Goal: Information Seeking & Learning: Find specific fact

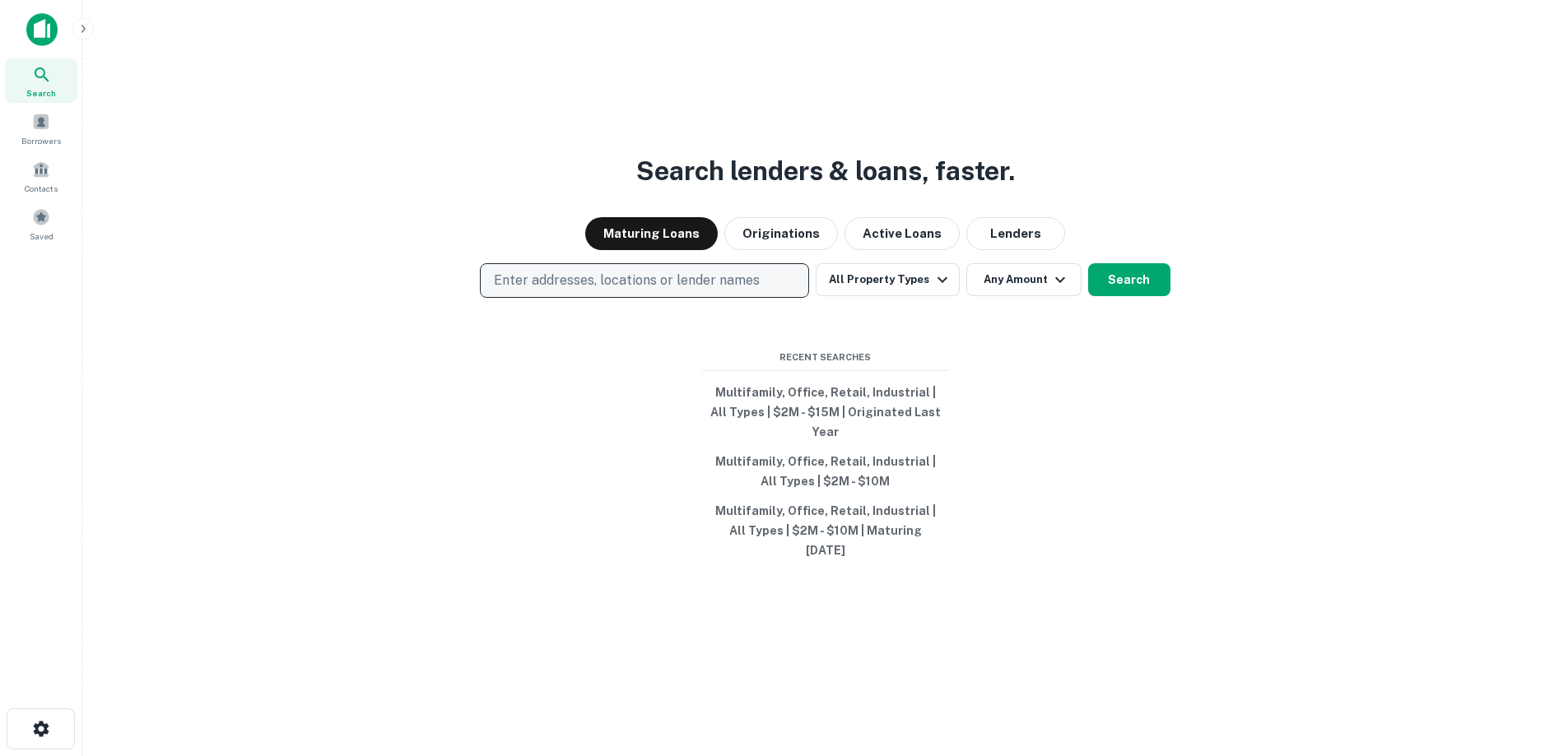
click at [688, 291] on p "Enter addresses, locations or lender names" at bounding box center [626, 280] width 265 height 20
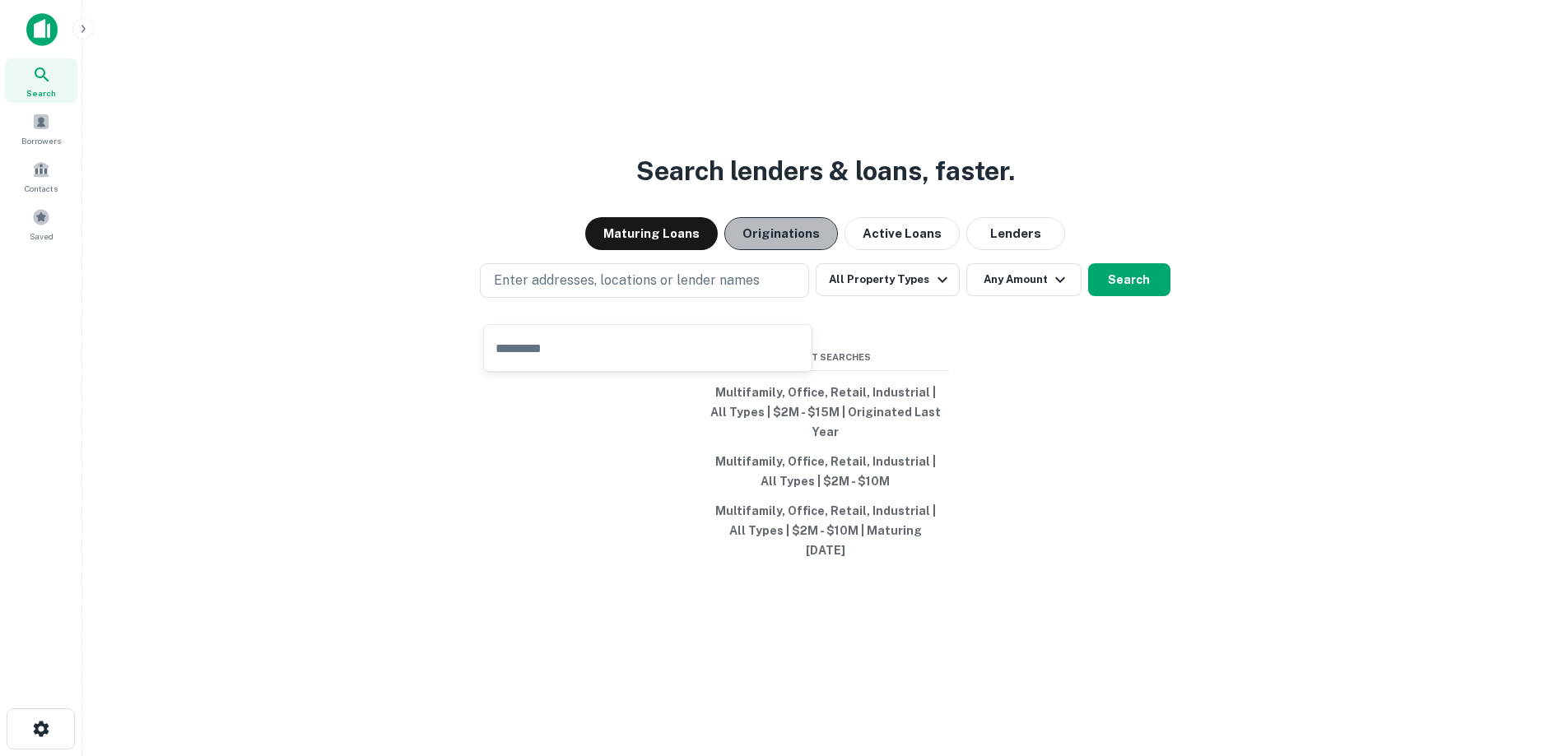
click at [790, 251] on button "Originations" at bounding box center [781, 234] width 114 height 33
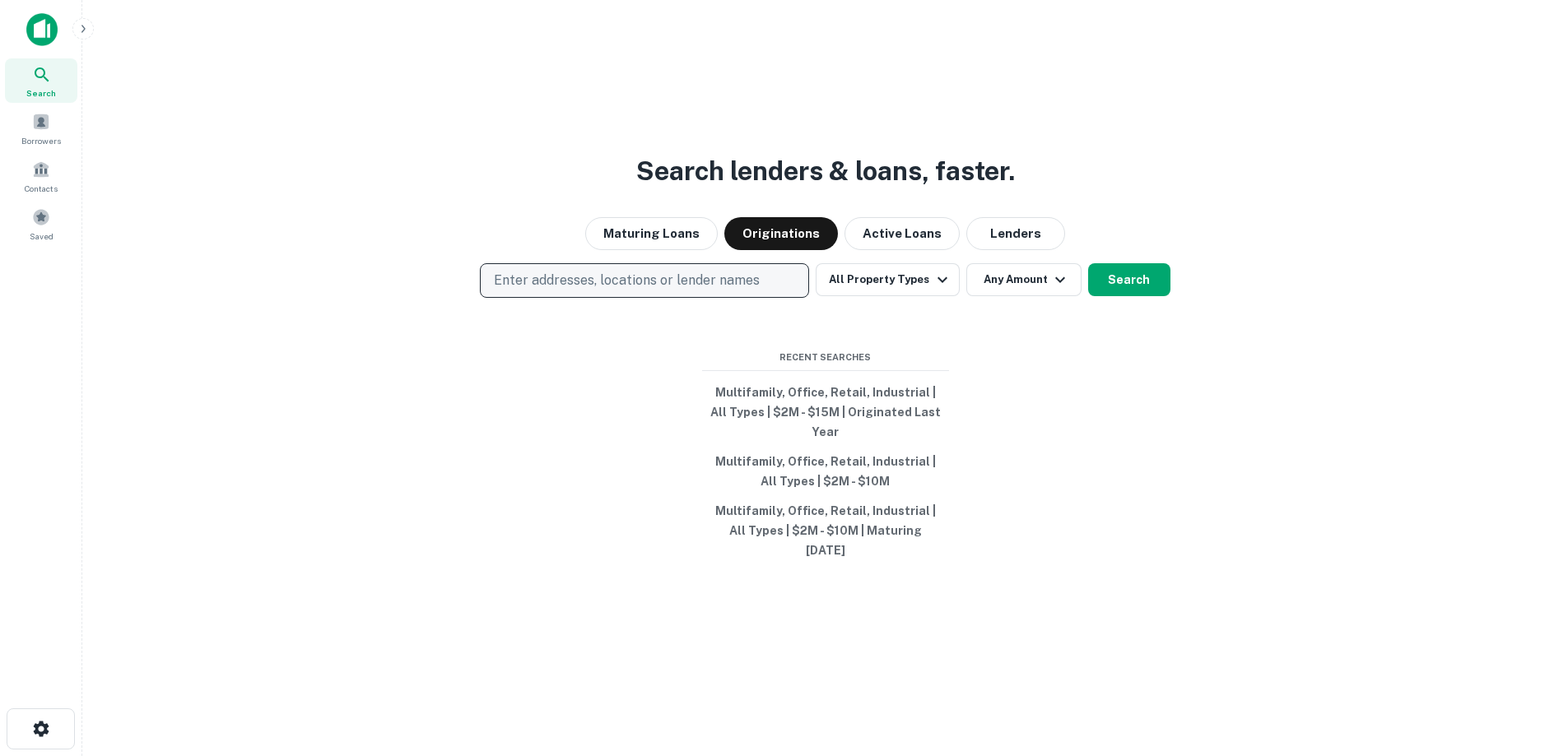
click at [726, 291] on p "Enter addresses, locations or lender names" at bounding box center [626, 280] width 265 height 20
click at [714, 284] on button "Enter addresses, locations or lender names" at bounding box center [645, 280] width 329 height 34
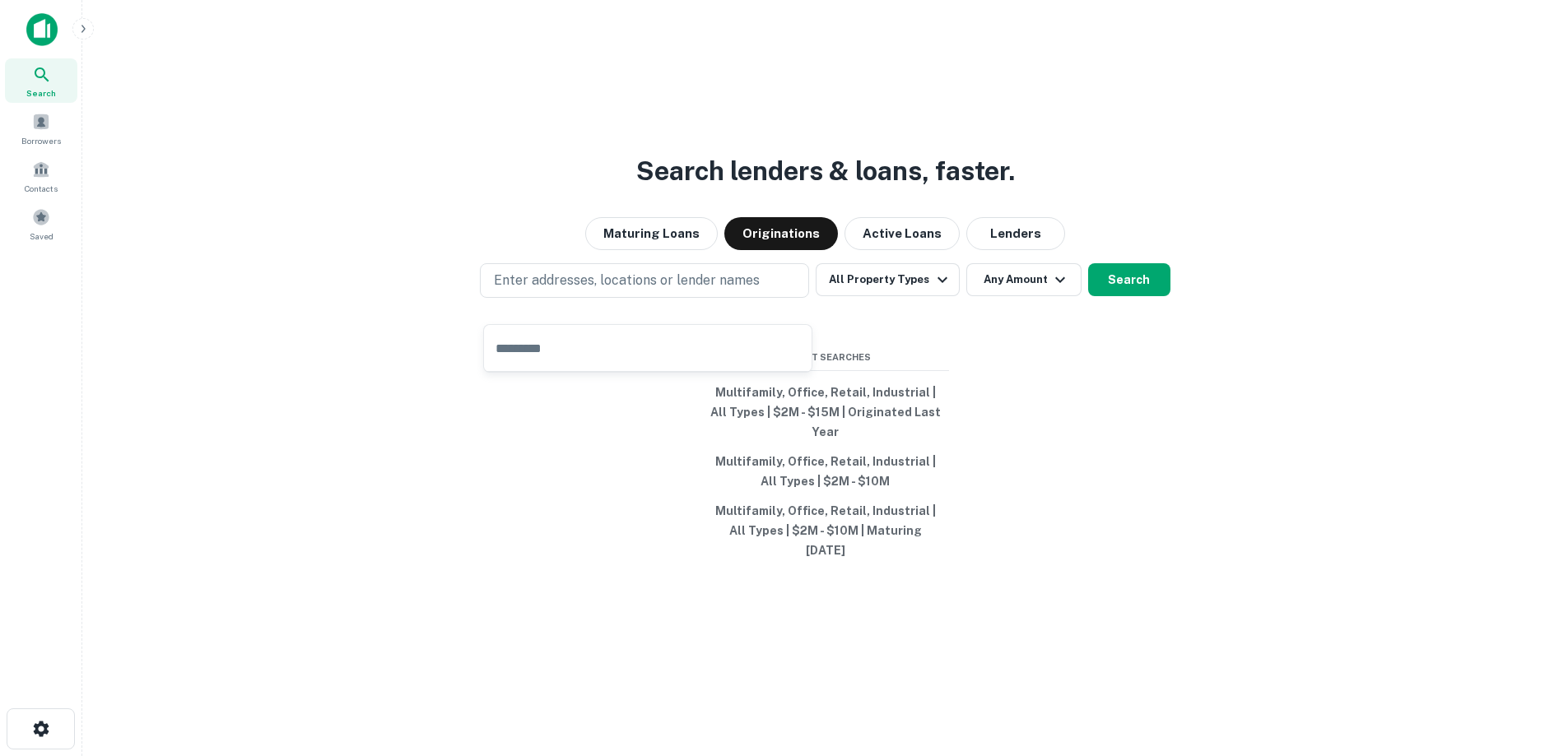
type input "**********"
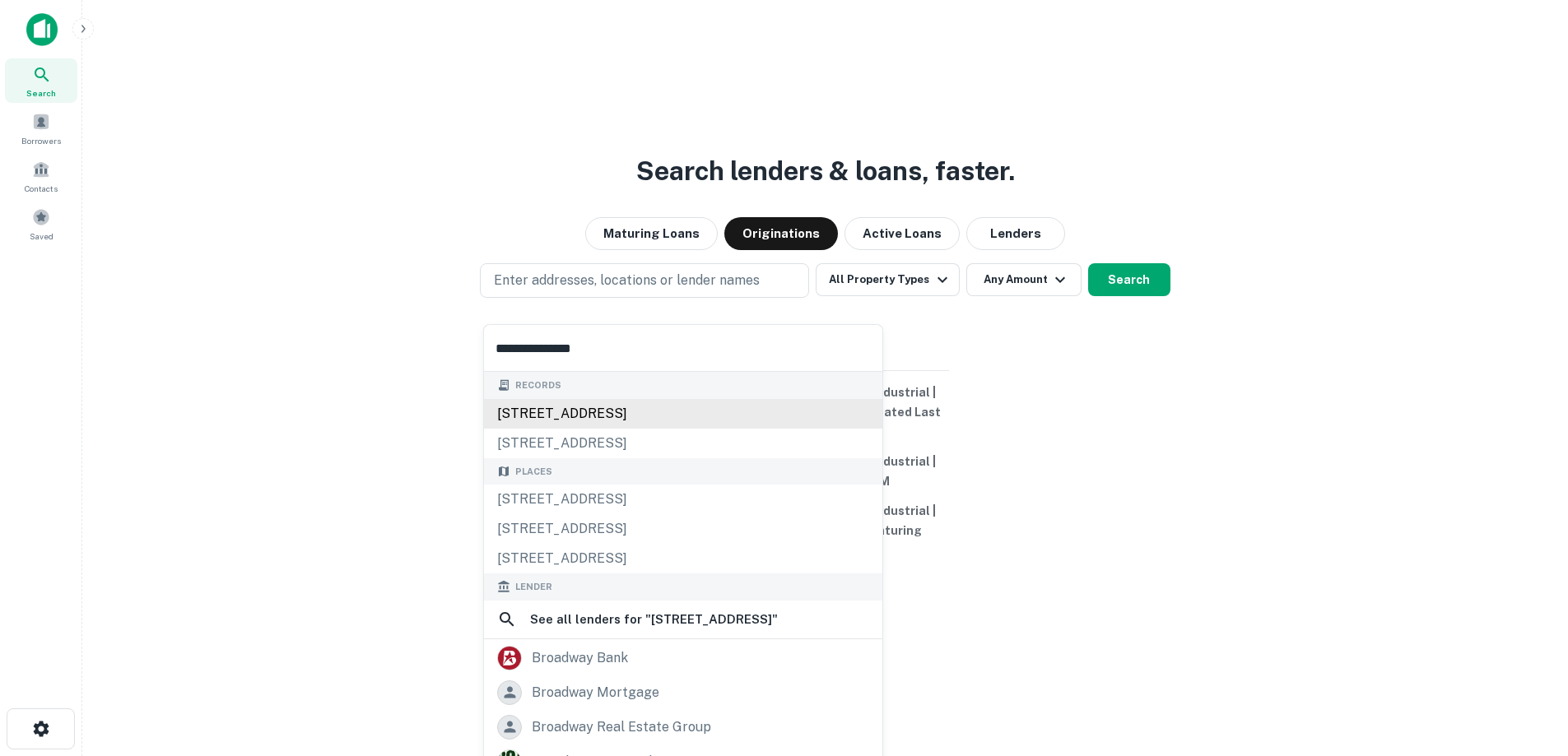
click at [685, 410] on div "[STREET_ADDRESS]" at bounding box center [682, 414] width 399 height 30
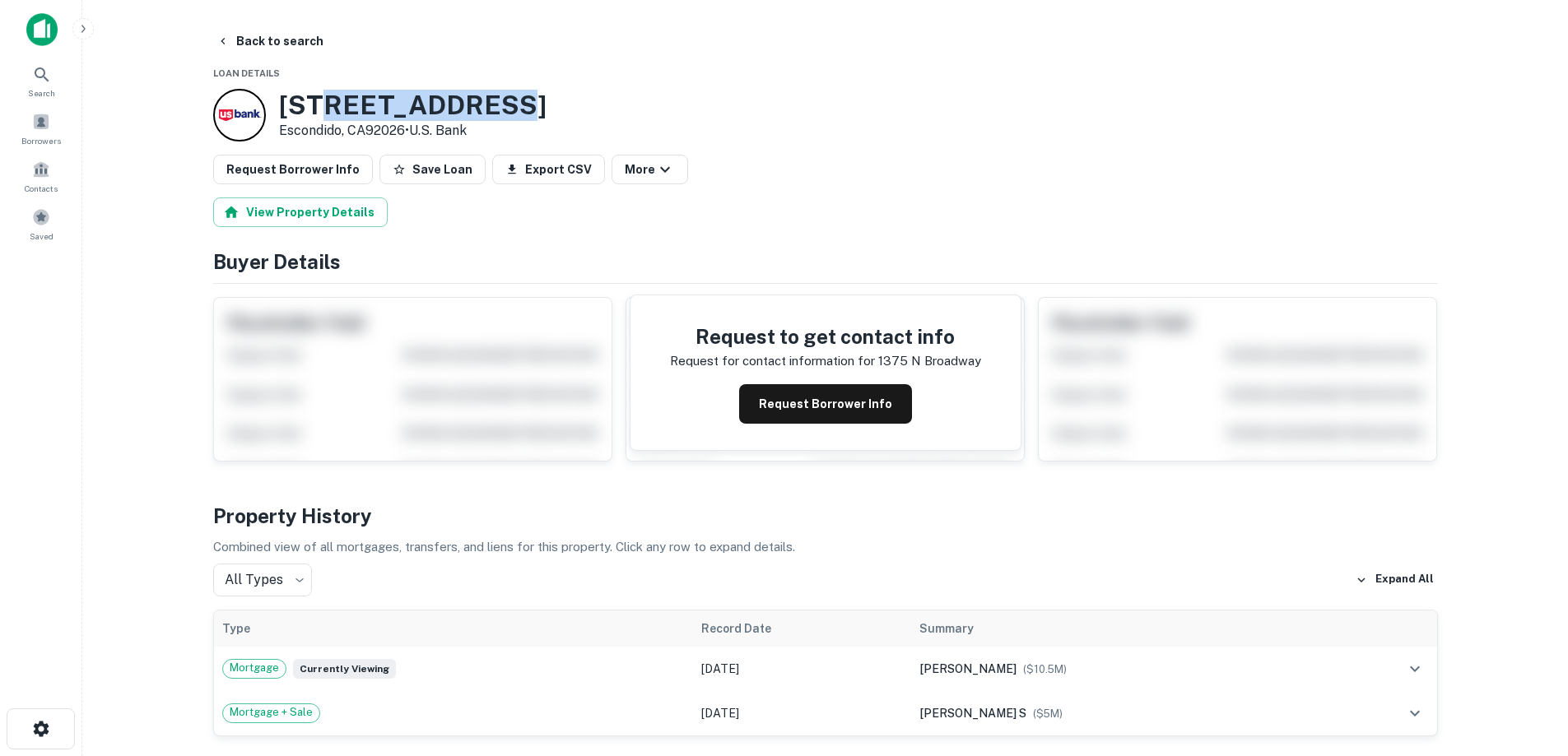
drag, startPoint x: 527, startPoint y: 106, endPoint x: 311, endPoint y: 121, distance: 216.5
click at [313, 121] on div "[STREET_ADDRESS] • U.s. Bank" at bounding box center [825, 115] width 1225 height 53
drag, startPoint x: 279, startPoint y: 103, endPoint x: 407, endPoint y: 131, distance: 131.0
click at [408, 133] on div "[STREET_ADDRESS] • U.s. Bank" at bounding box center [413, 115] width 267 height 51
click at [407, 131] on p "Escondido, CA92026 • U.s. Bank" at bounding box center [413, 131] width 267 height 20
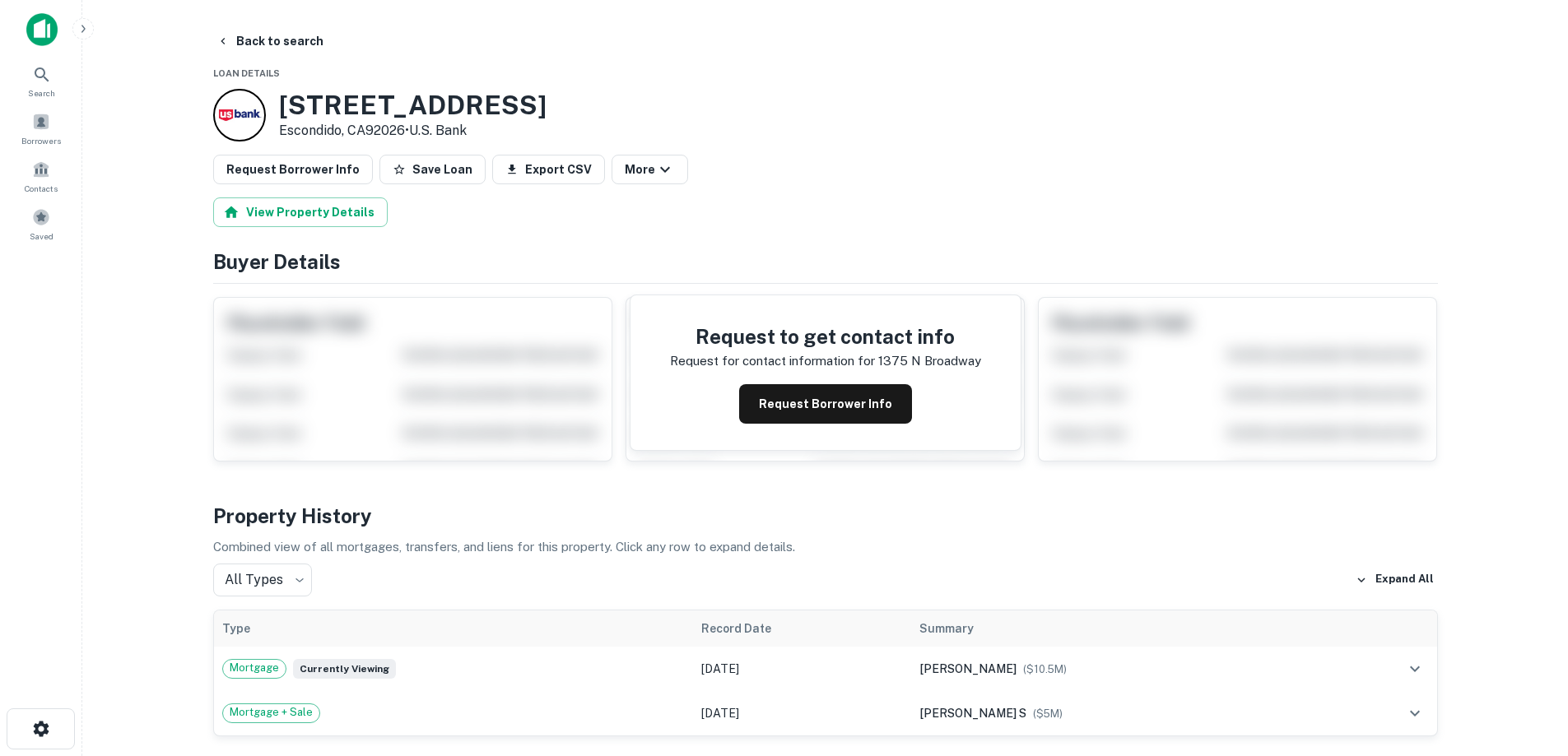
click at [407, 131] on p "Escondido, CA92026 • U.s. Bank" at bounding box center [413, 131] width 267 height 20
click at [403, 130] on p "Escondido, CA92026 • U.s. Bank" at bounding box center [413, 131] width 267 height 20
click at [412, 113] on h3 "[STREET_ADDRESS]" at bounding box center [413, 105] width 267 height 32
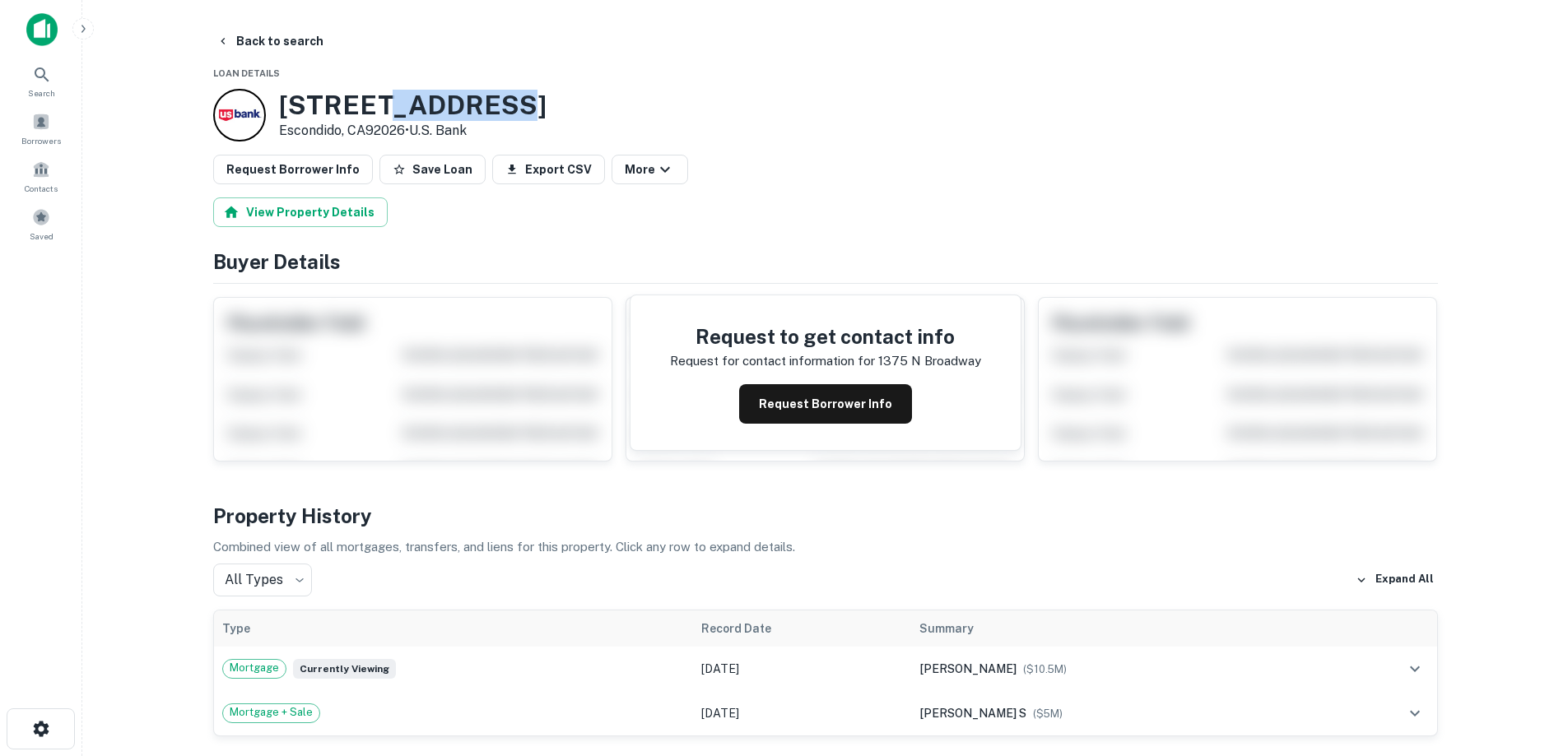
click at [412, 113] on h3 "[STREET_ADDRESS]" at bounding box center [413, 105] width 267 height 32
click at [307, 55] on button "Back to search" at bounding box center [270, 41] width 120 height 30
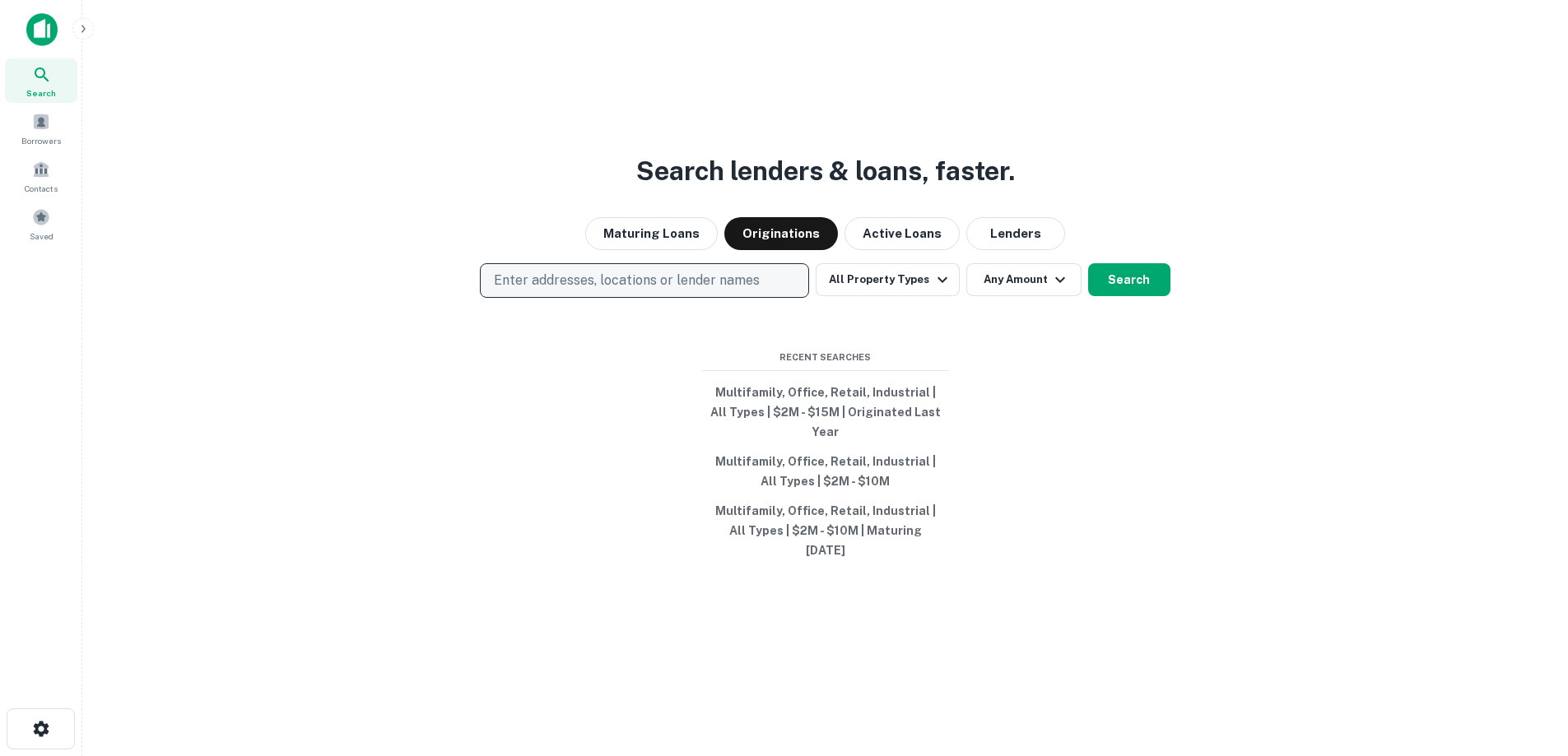
click at [612, 291] on p "Enter addresses, locations or lender names" at bounding box center [626, 280] width 265 height 20
type input "**********"
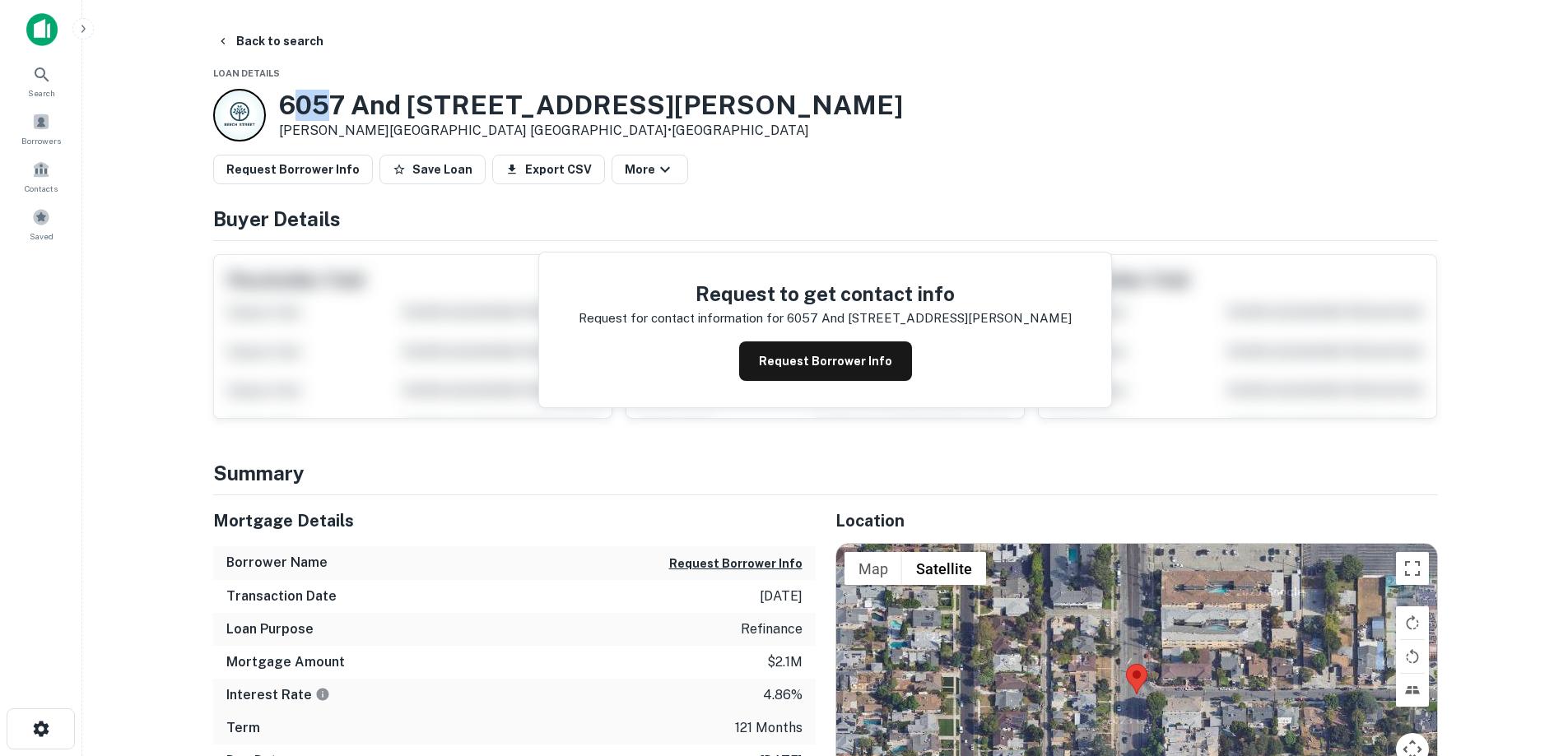
drag, startPoint x: 289, startPoint y: 106, endPoint x: 323, endPoint y: 109, distance: 34.1
click at [323, 109] on h3 "6057 and [STREET_ADDRESS][PERSON_NAME]" at bounding box center [591, 105] width 624 height 32
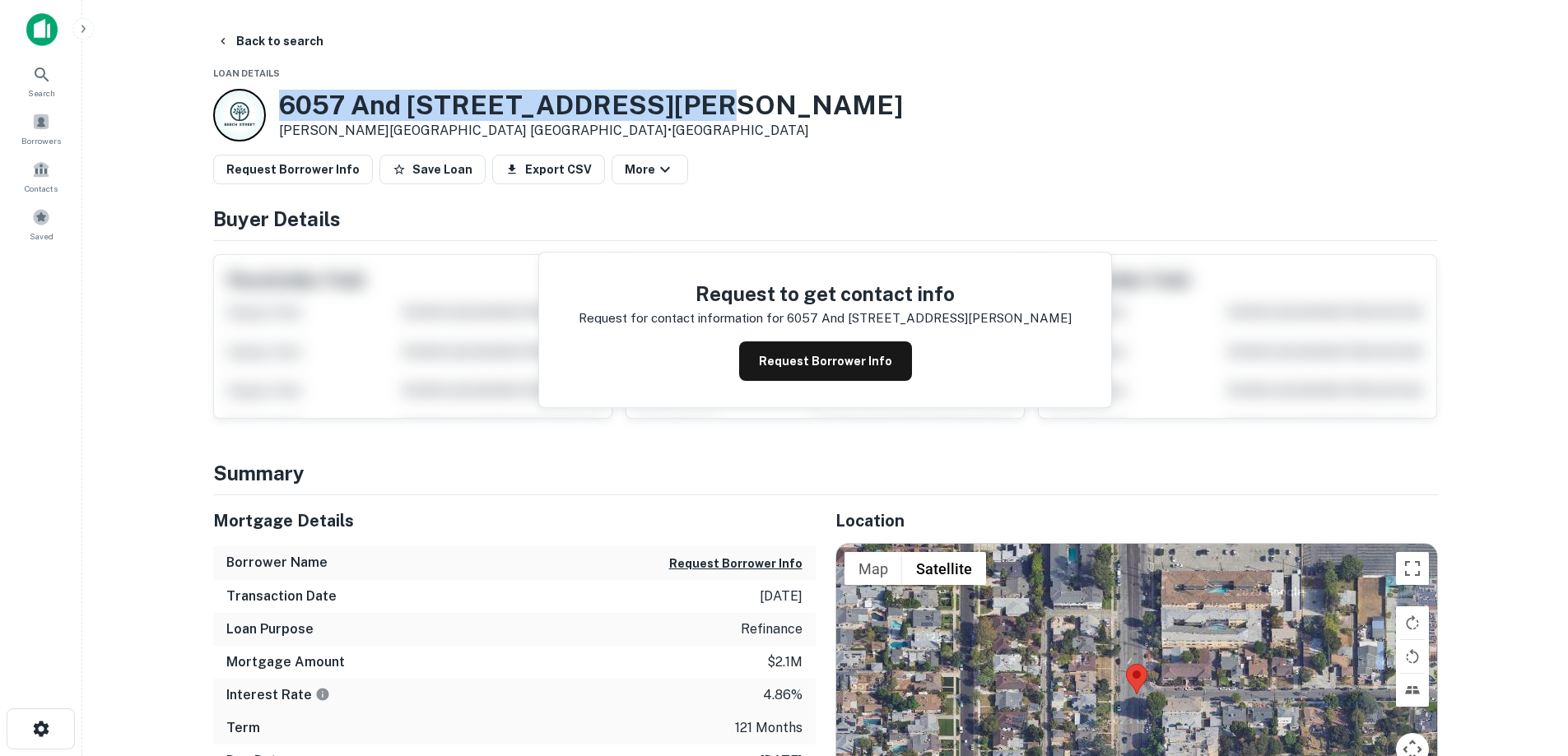
drag, startPoint x: 284, startPoint y: 101, endPoint x: 703, endPoint y: 100, distance: 419.0
click at [703, 100] on h3 "6057 and [STREET_ADDRESS][PERSON_NAME]" at bounding box center [591, 105] width 624 height 32
click at [611, 92] on h3 "6057 and [STREET_ADDRESS][PERSON_NAME]" at bounding box center [591, 105] width 624 height 32
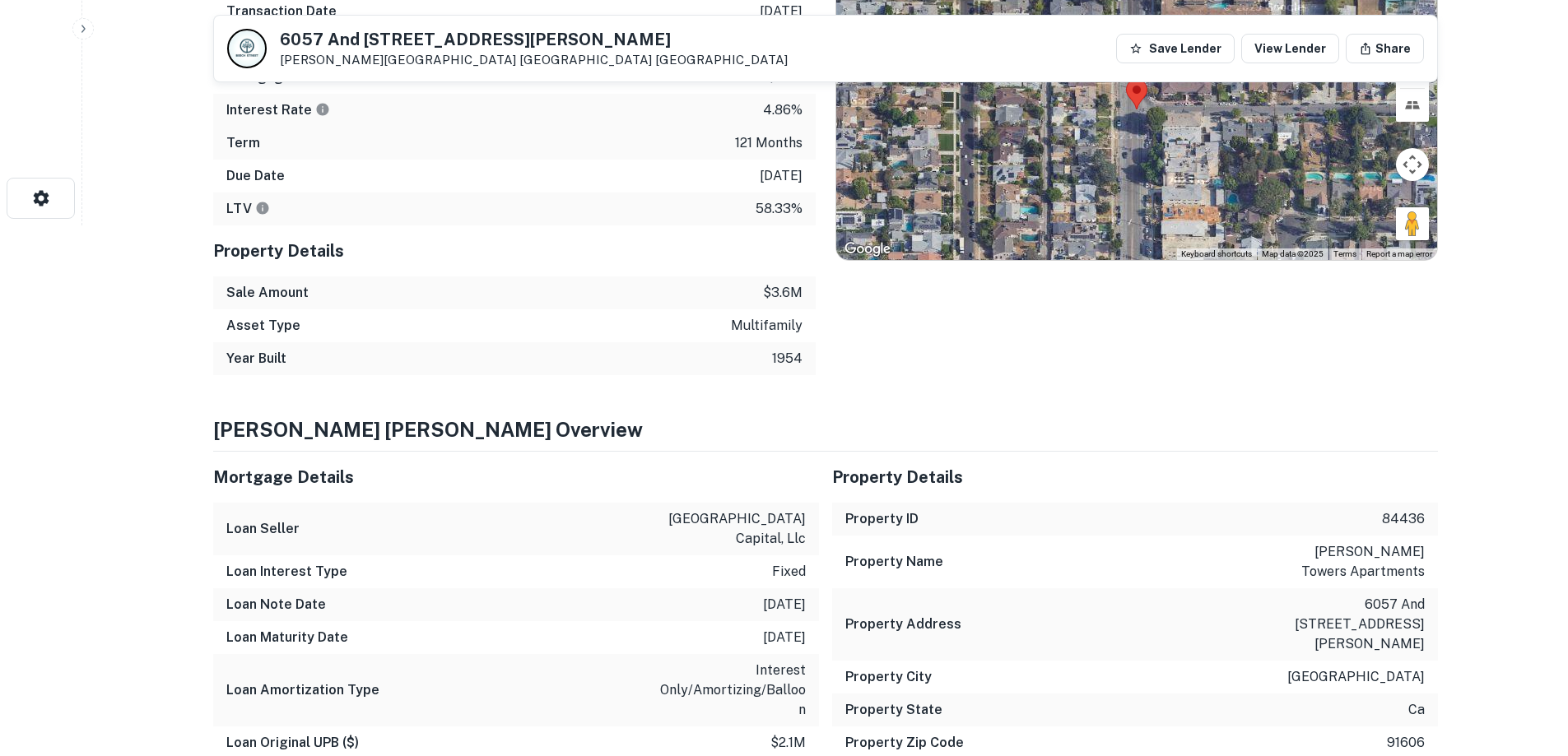
scroll to position [576, 0]
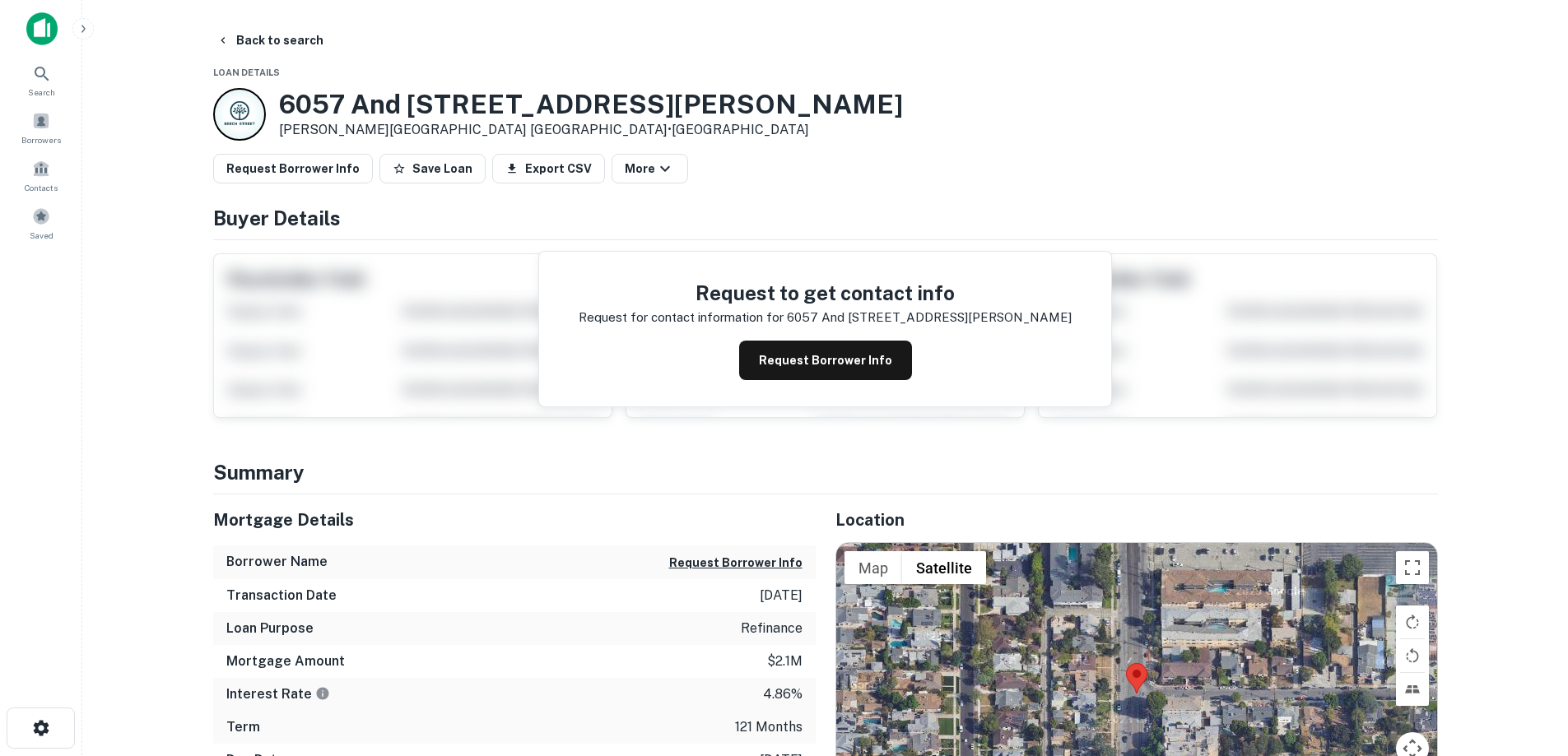
scroll to position [0, 0]
click at [306, 49] on button "Back to search" at bounding box center [270, 41] width 120 height 30
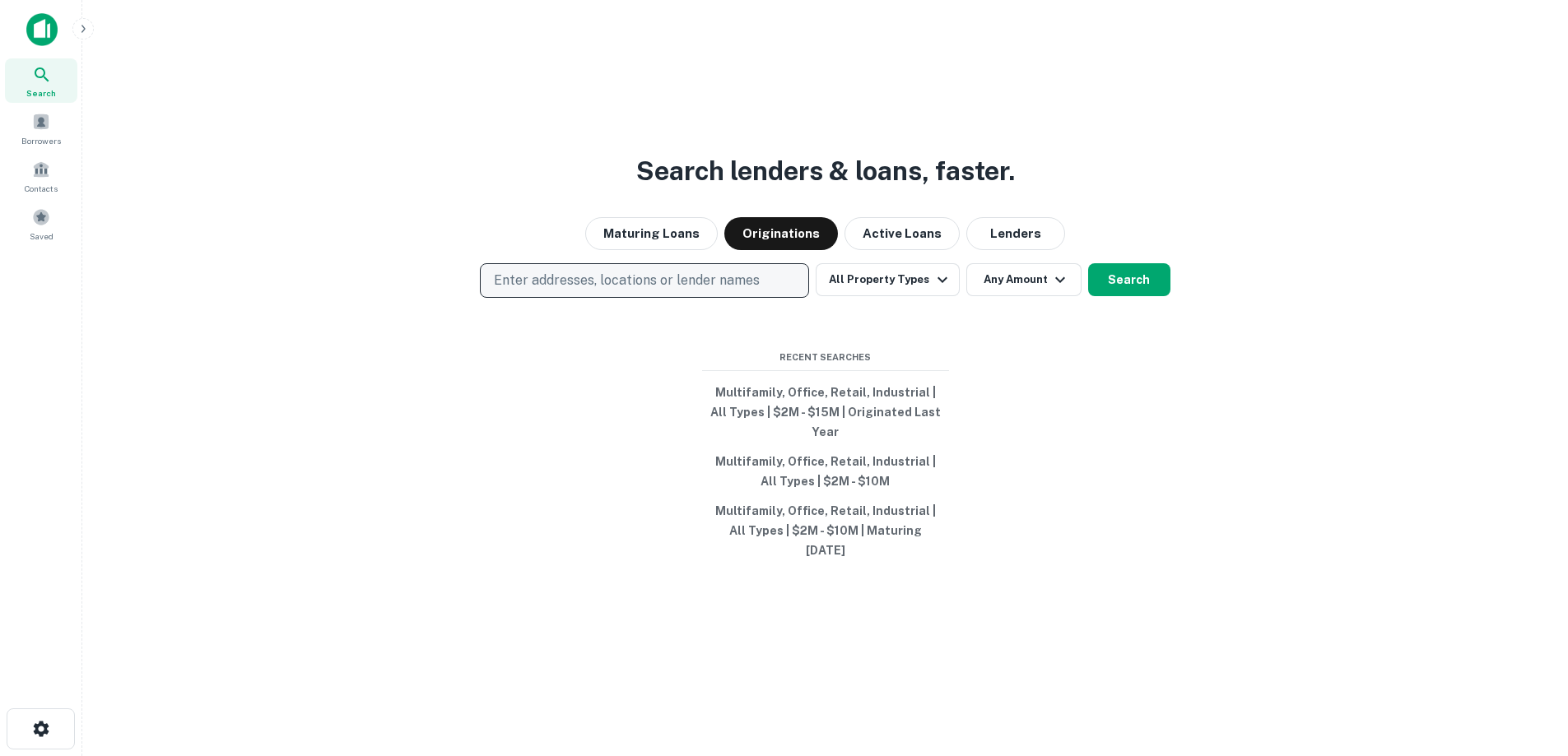
click at [675, 291] on p "Enter addresses, locations or lender names" at bounding box center [626, 280] width 265 height 20
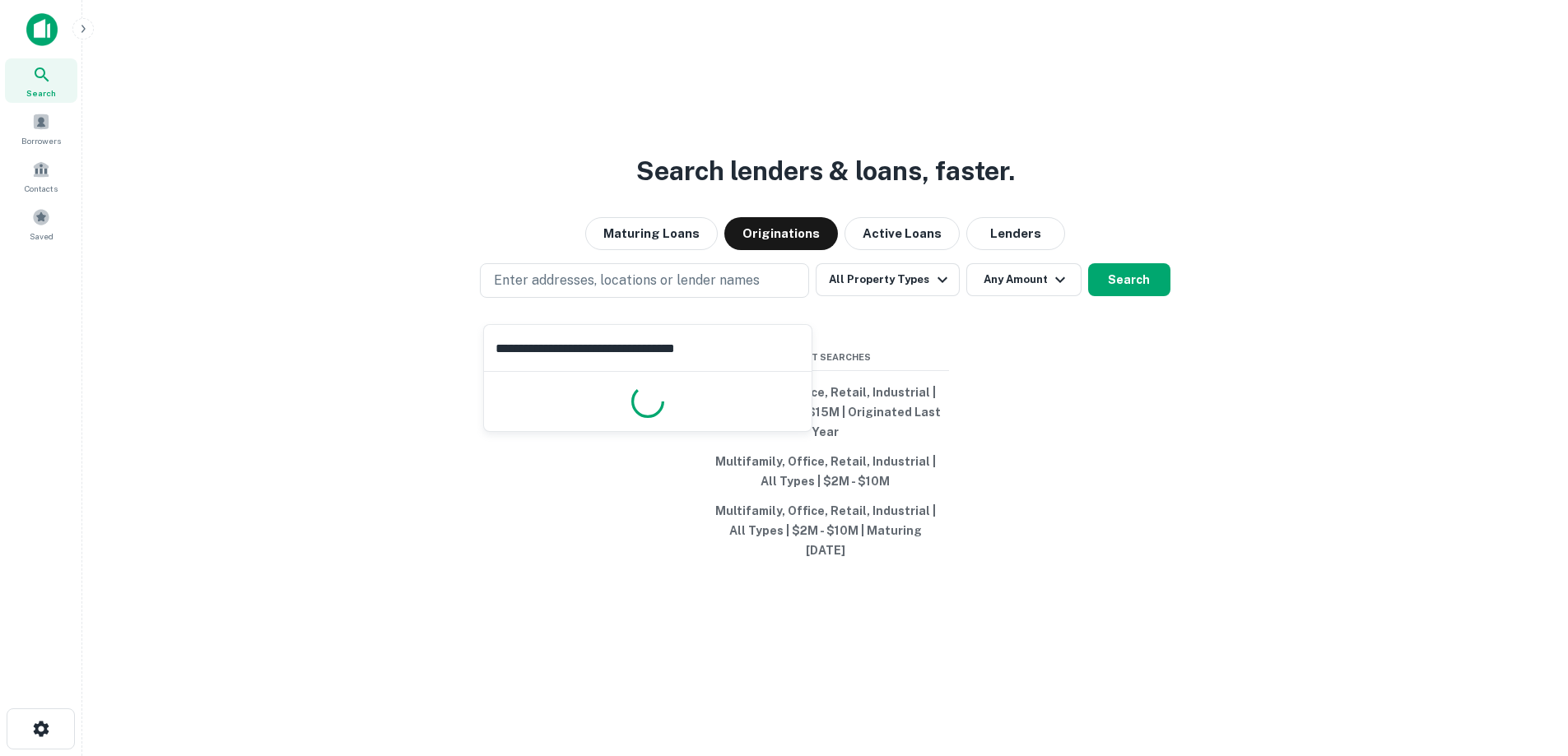
type input "**********"
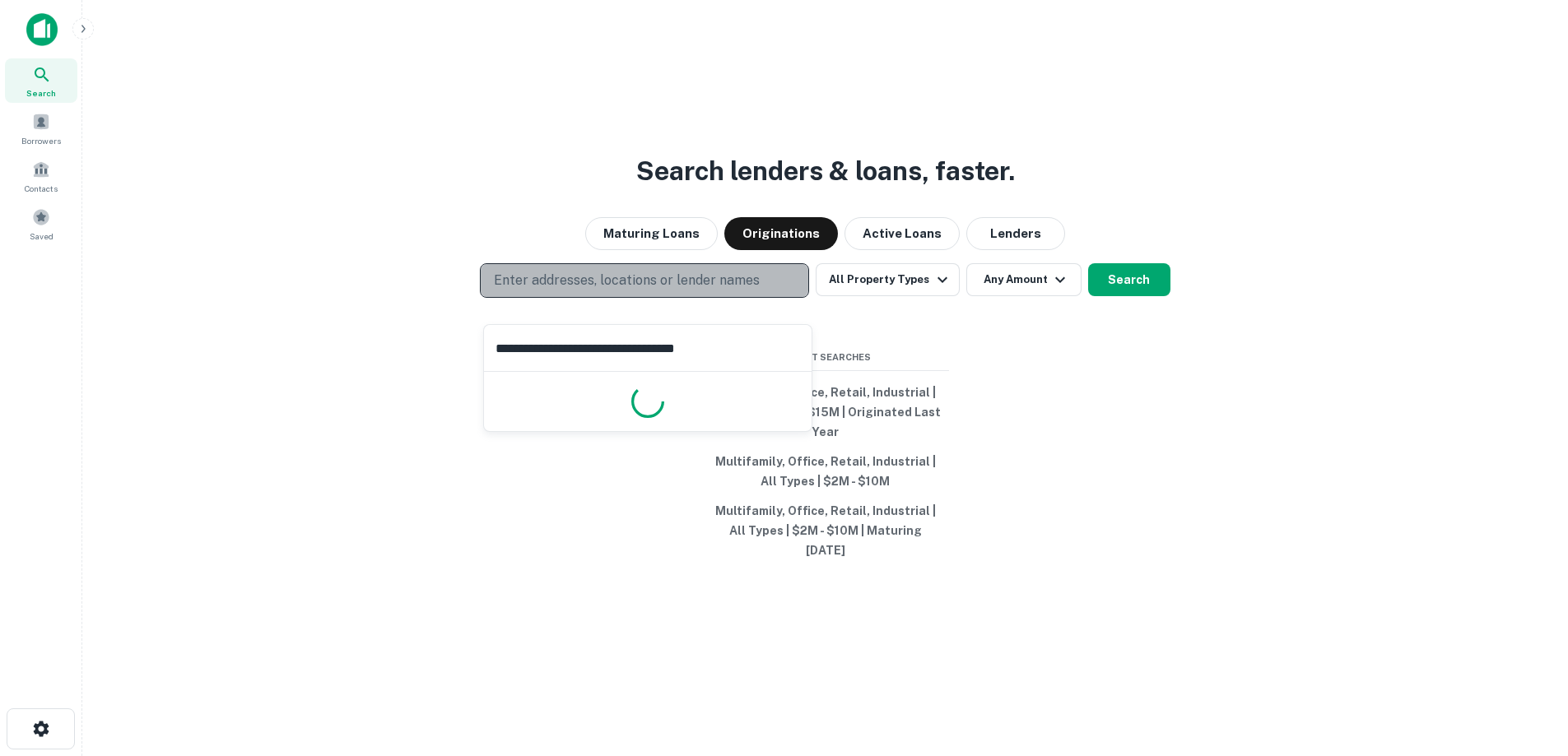
click at [654, 286] on button "Enter addresses, locations or lender names" at bounding box center [645, 280] width 329 height 34
click at [654, 291] on p "Enter addresses, locations or lender names" at bounding box center [626, 280] width 265 height 20
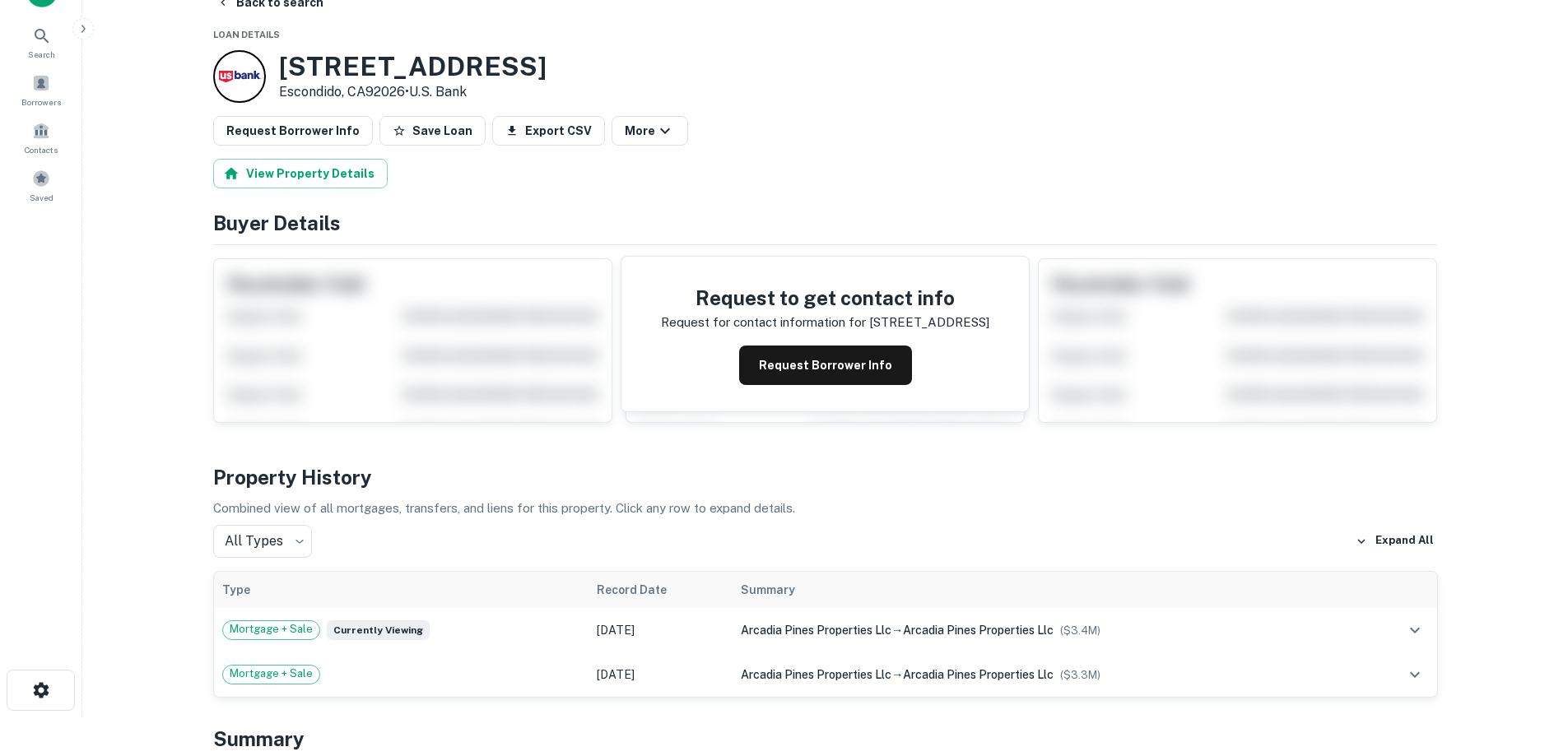
scroll to position [82, 0]
